Goal: Information Seeking & Learning: Check status

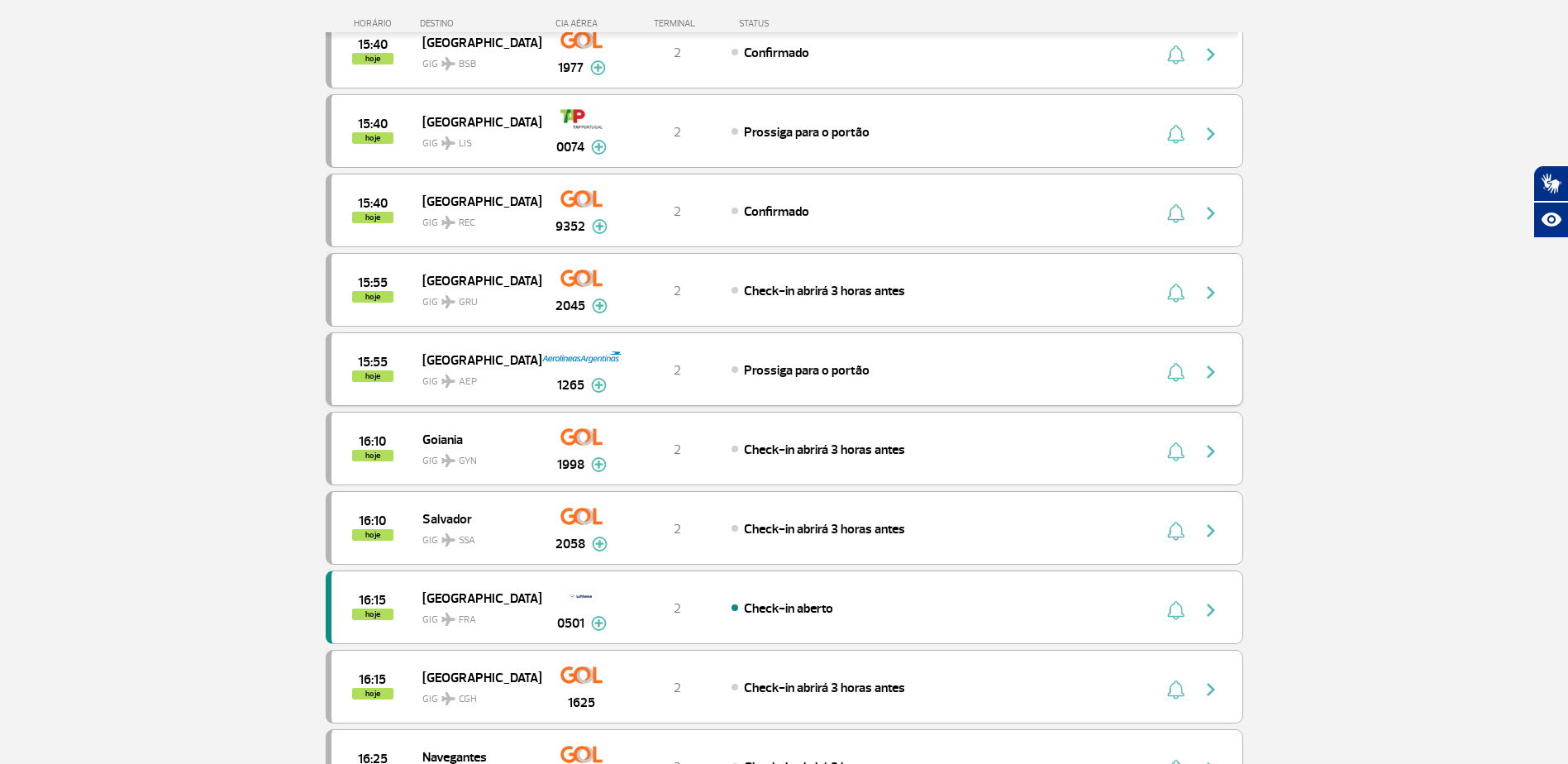
scroll to position [910, 0]
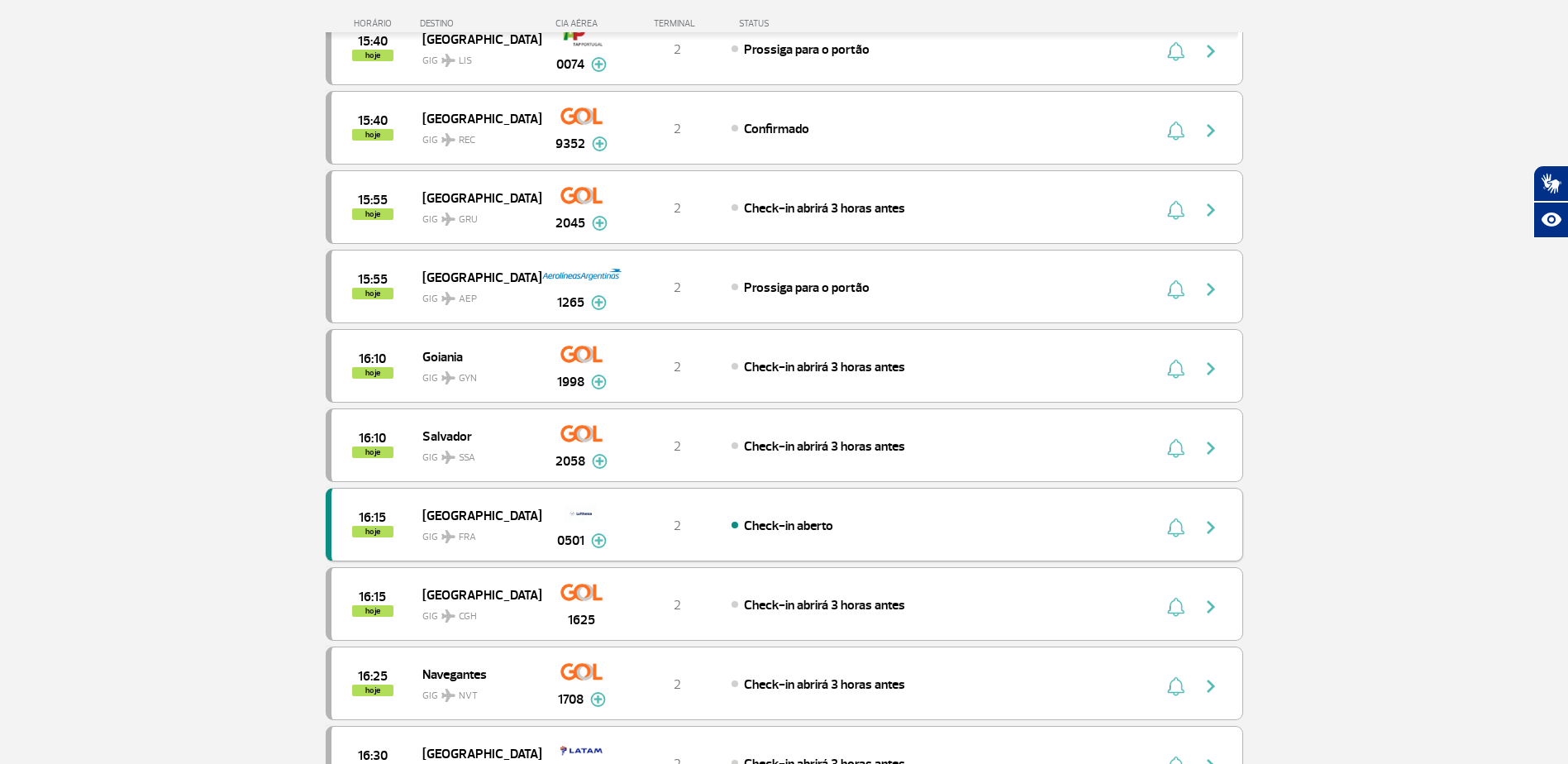
click at [1211, 526] on img "button" at bounding box center [1211, 527] width 20 height 20
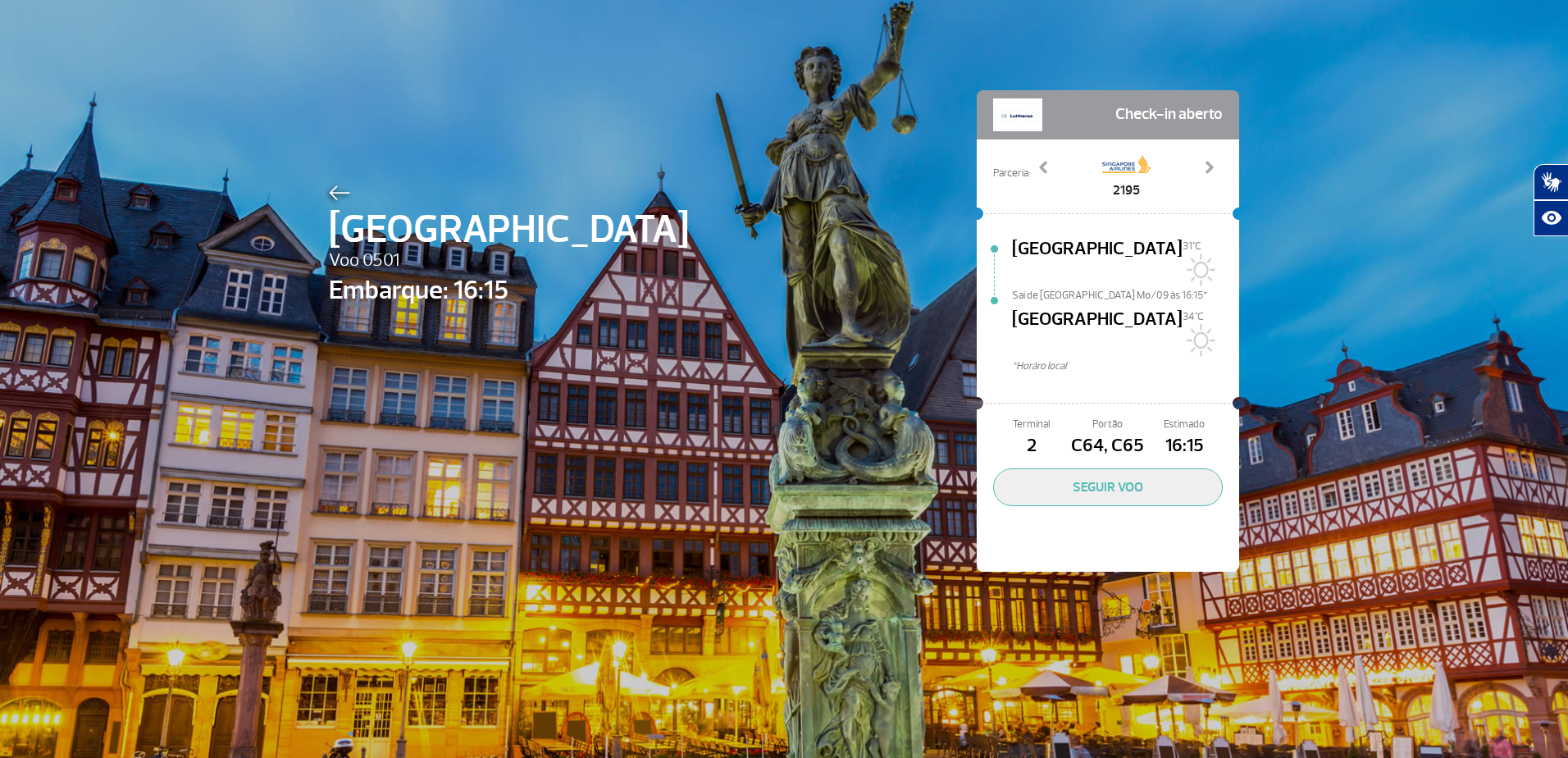
click at [340, 198] on img at bounding box center [340, 193] width 22 height 15
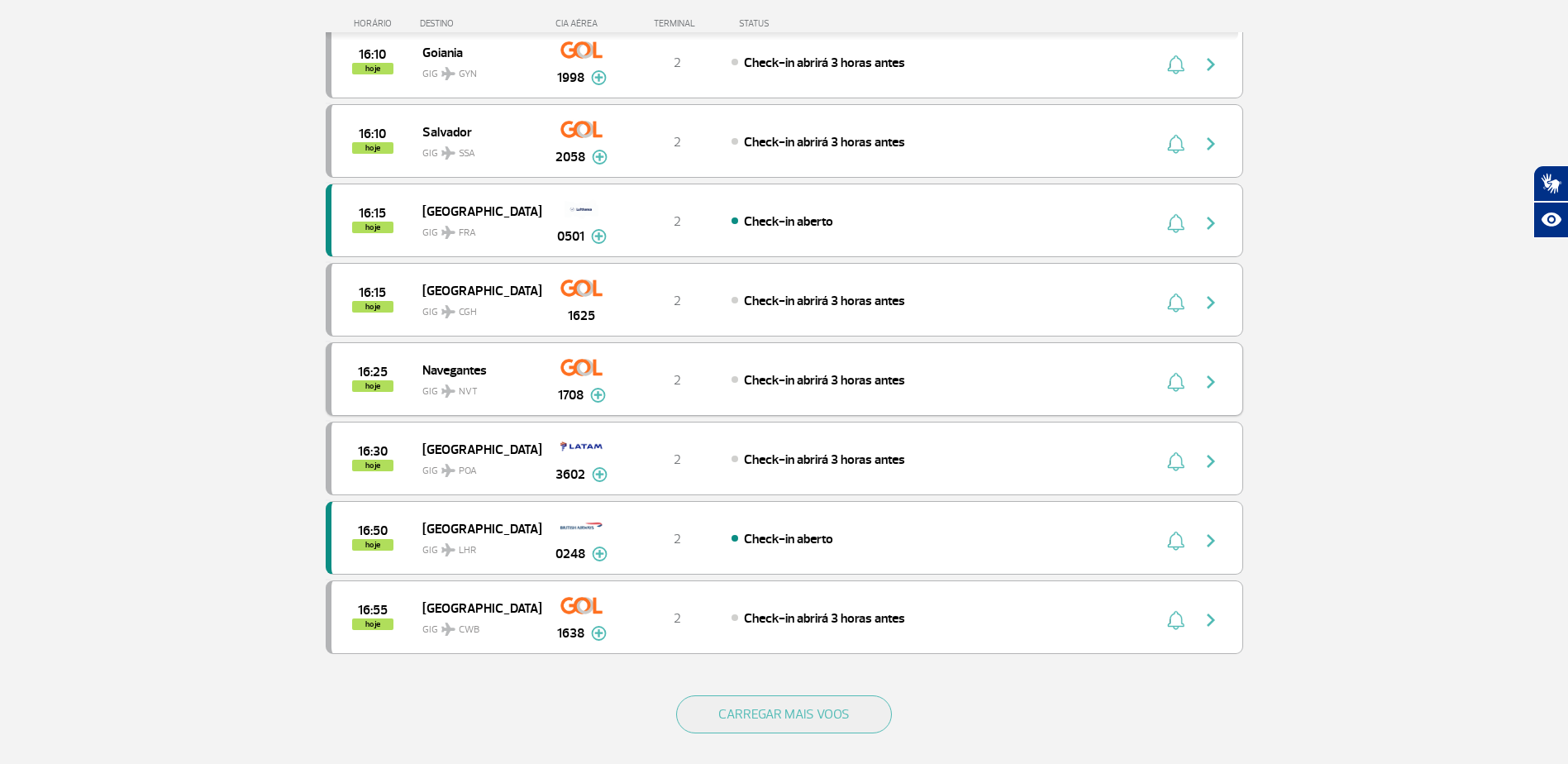
scroll to position [1240, 0]
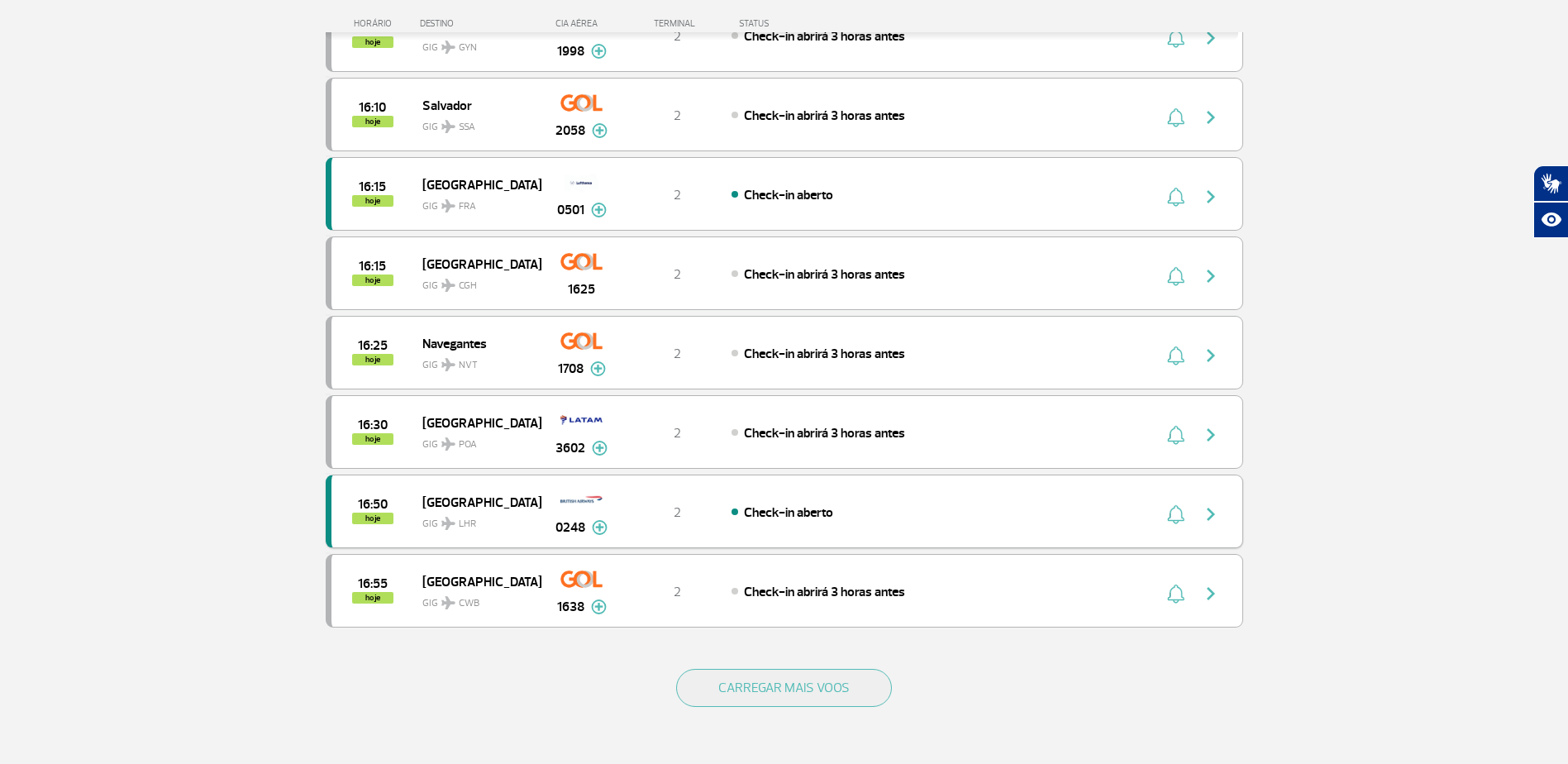
click at [1210, 512] on img "button" at bounding box center [1211, 513] width 20 height 20
click at [1206, 512] on img "button" at bounding box center [1211, 513] width 20 height 20
click at [784, 690] on button "CARREGAR MAIS VOOS" at bounding box center [784, 687] width 216 height 38
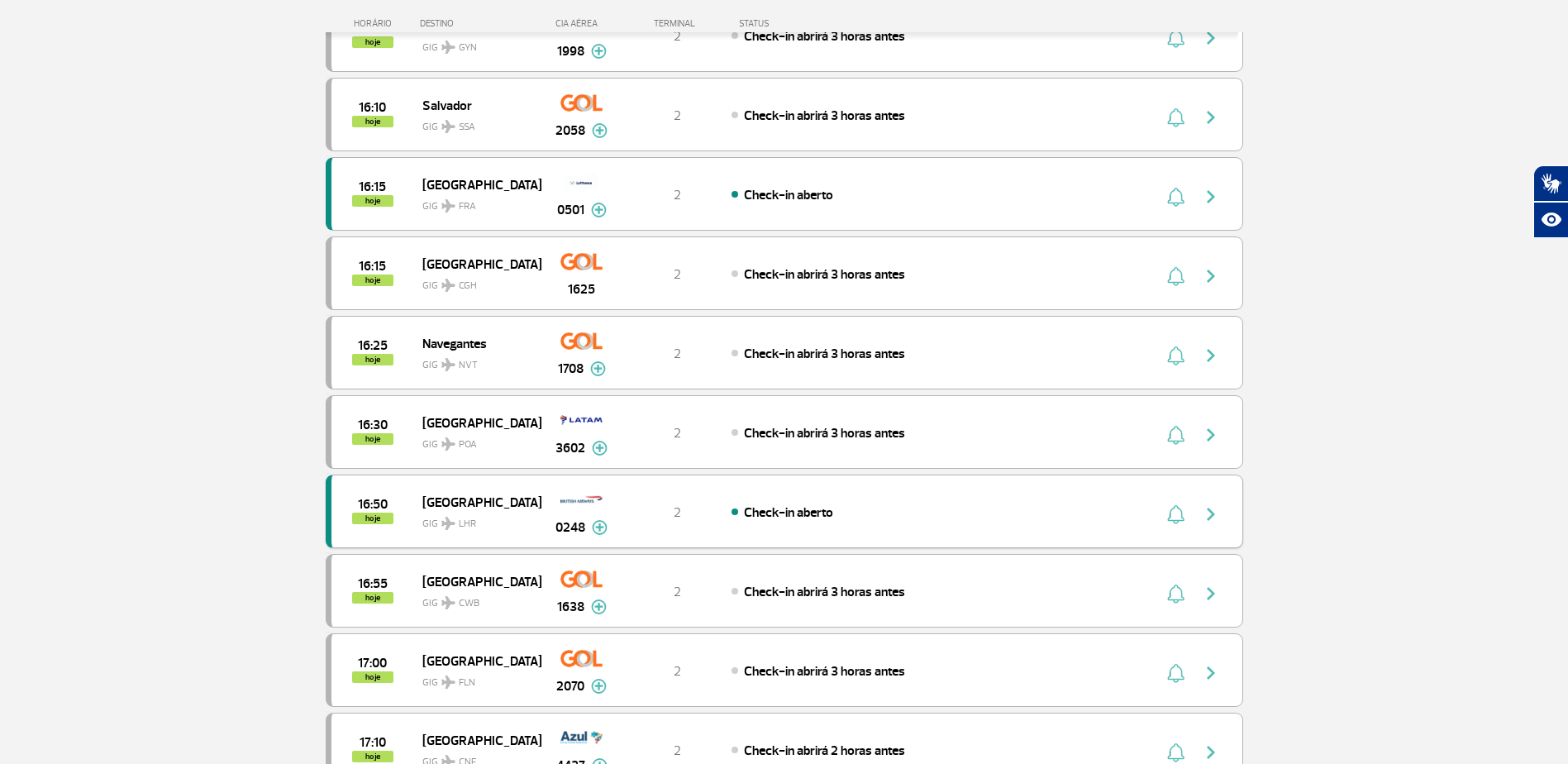
click at [1208, 513] on img "button" at bounding box center [1211, 513] width 20 height 20
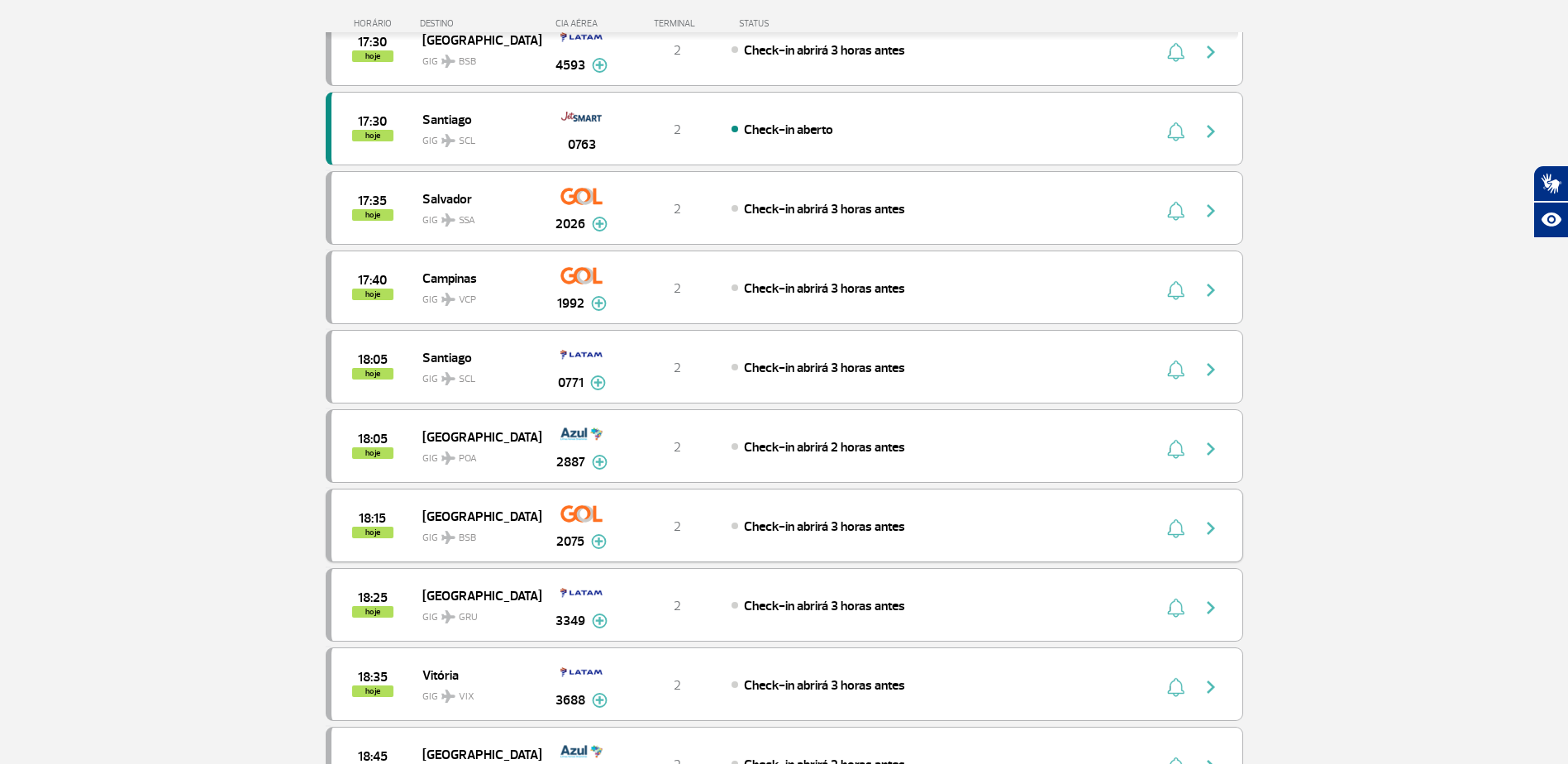
scroll to position [2149, 0]
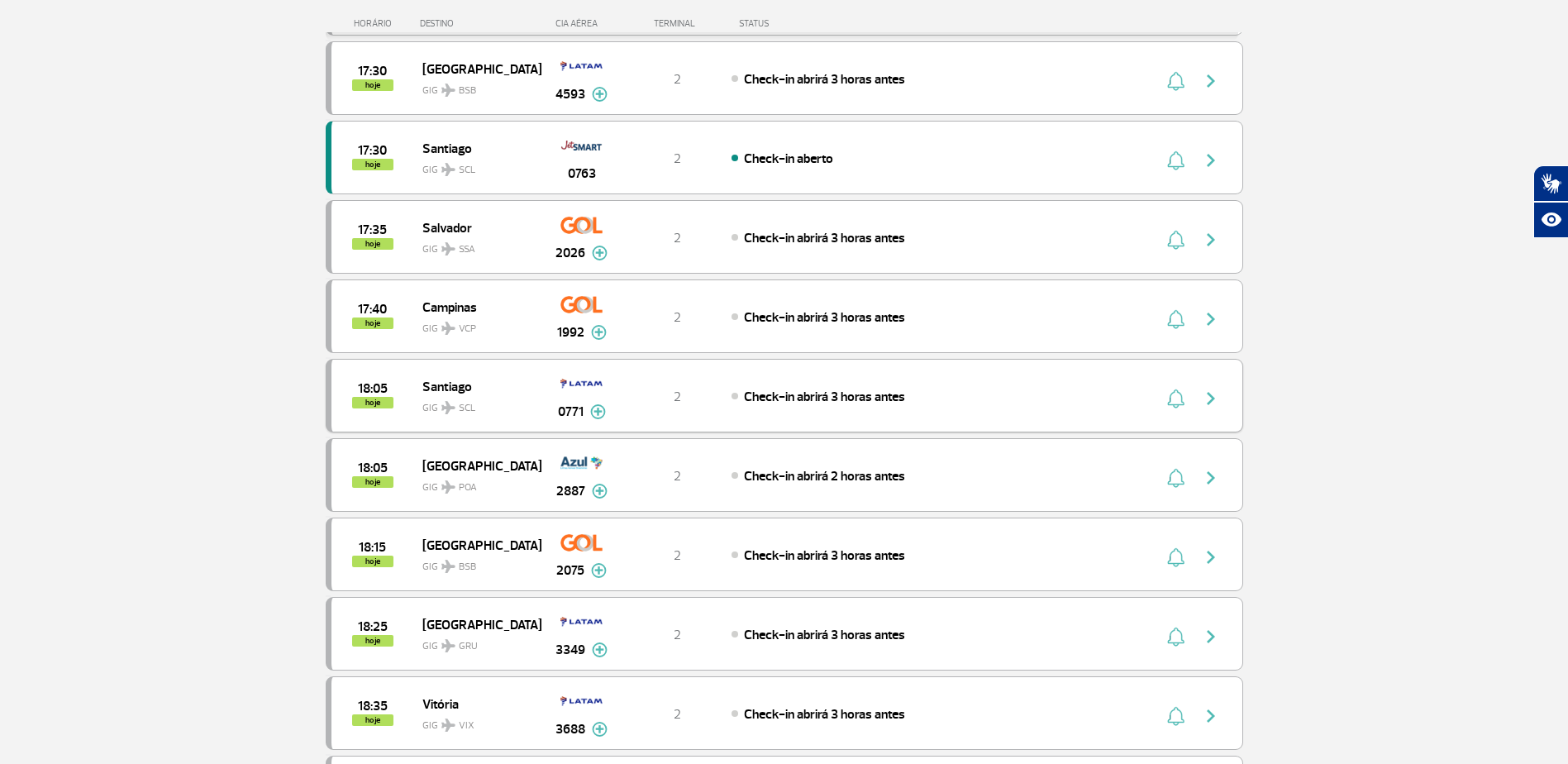
click at [1205, 399] on img "button" at bounding box center [1211, 398] width 20 height 20
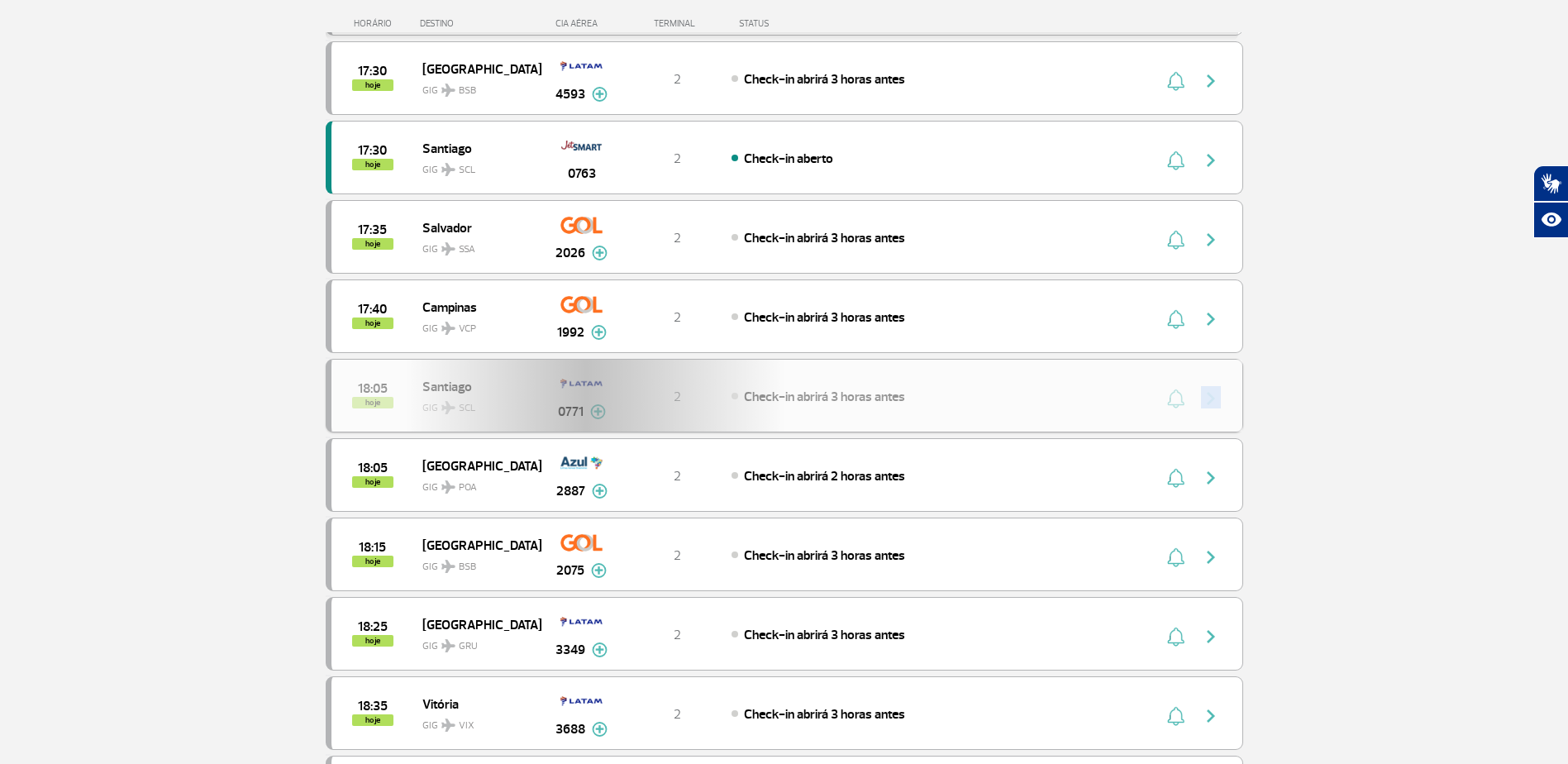
click at [1206, 399] on div "18:05 hoje Santiago GIG SCL 0771 2 Check-in abrirá 3 horas antes Parcerias: Qua…" at bounding box center [784, 395] width 917 height 74
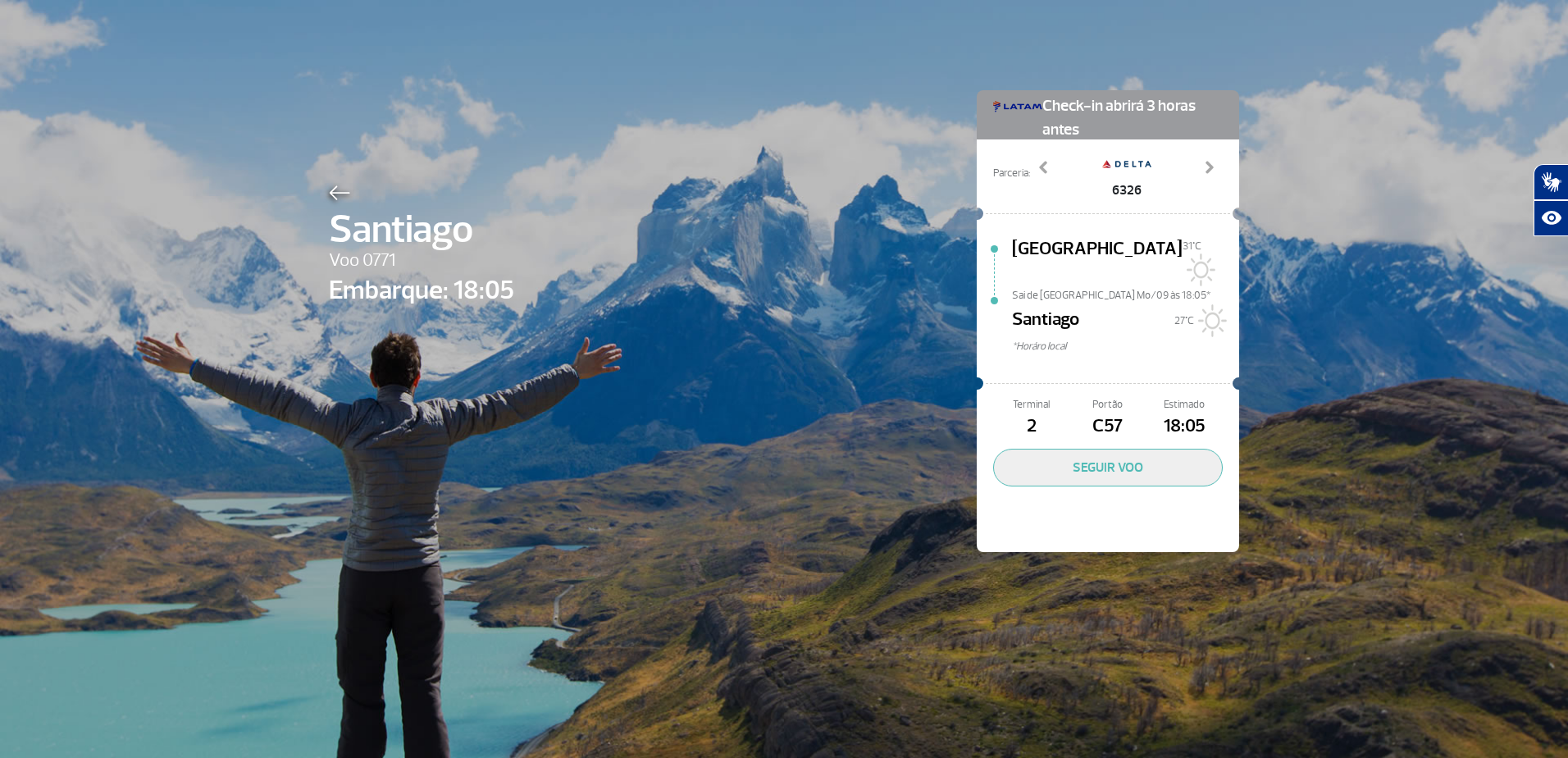
click at [704, 186] on div "[PERSON_NAME] 0771 Embarque: 18:05 Check-in abrirá 3 horas antes Parceria: 3895…" at bounding box center [784, 296] width 935 height 593
